Goal: Transaction & Acquisition: Purchase product/service

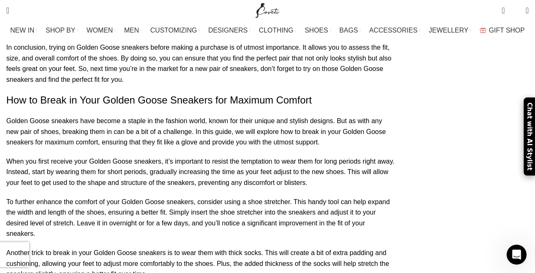
scroll to position [3662, 0]
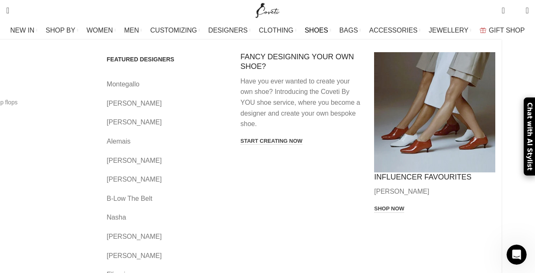
click at [328, 26] on span "SHOES" at bounding box center [316, 30] width 23 height 8
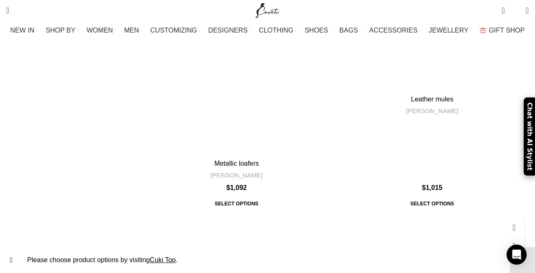
scroll to position [4104, 0]
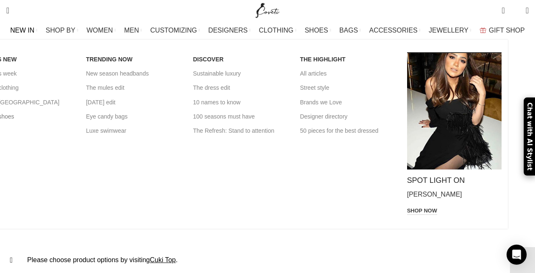
click at [38, 109] on link "New in shoes" at bounding box center [26, 116] width 94 height 14
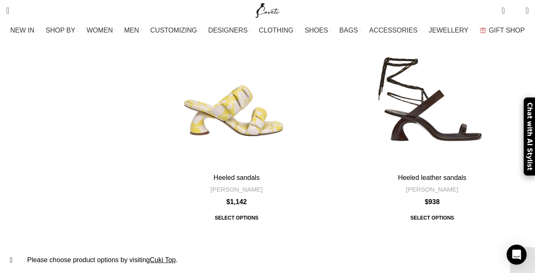
scroll to position [6476, 0]
